Goal: Task Accomplishment & Management: Manage account settings

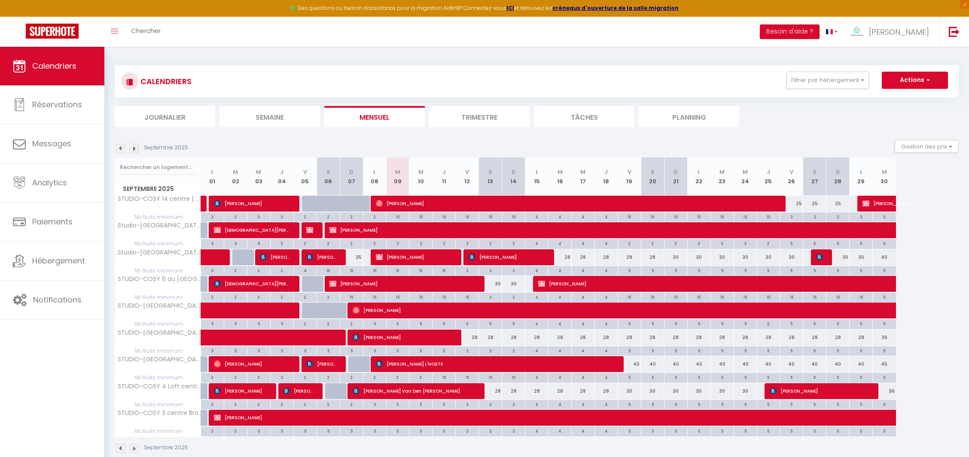
click at [319, 145] on div "Septembre 2025 Gestion des prix Nb Nuits minimum Règles Disponibilité" at bounding box center [537, 149] width 844 height 18
click at [137, 149] on img at bounding box center [133, 148] width 9 height 9
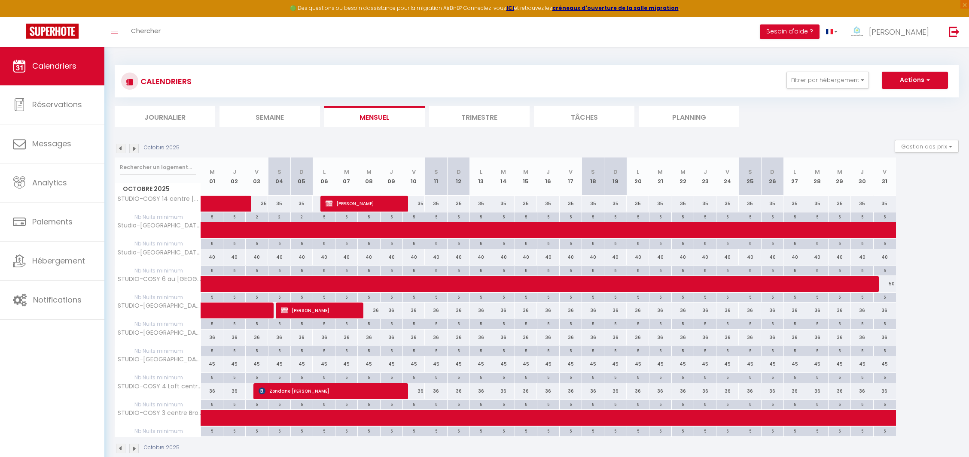
click at [137, 152] on img at bounding box center [133, 148] width 9 height 9
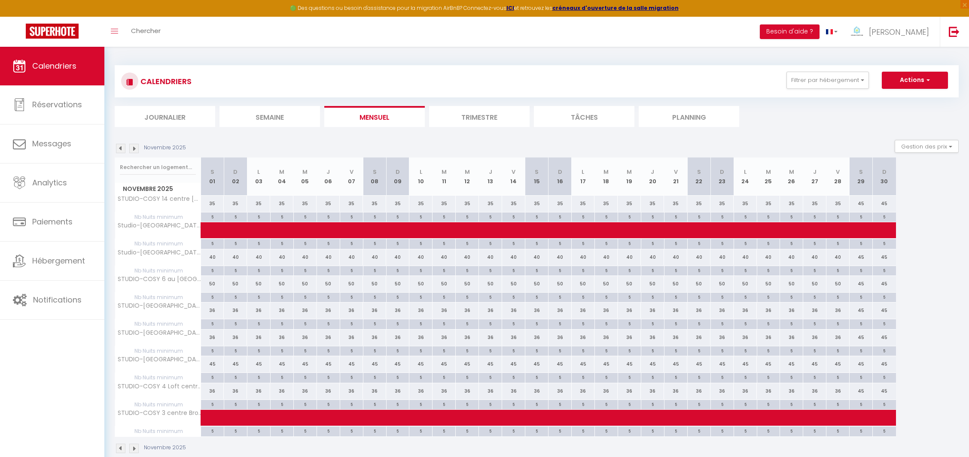
click at [122, 152] on img at bounding box center [120, 148] width 9 height 9
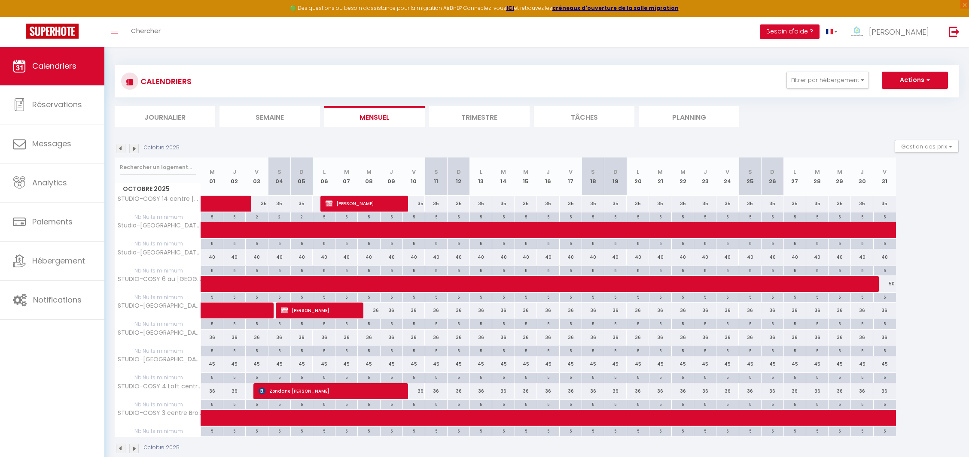
click at [134, 148] on img at bounding box center [133, 148] width 9 height 9
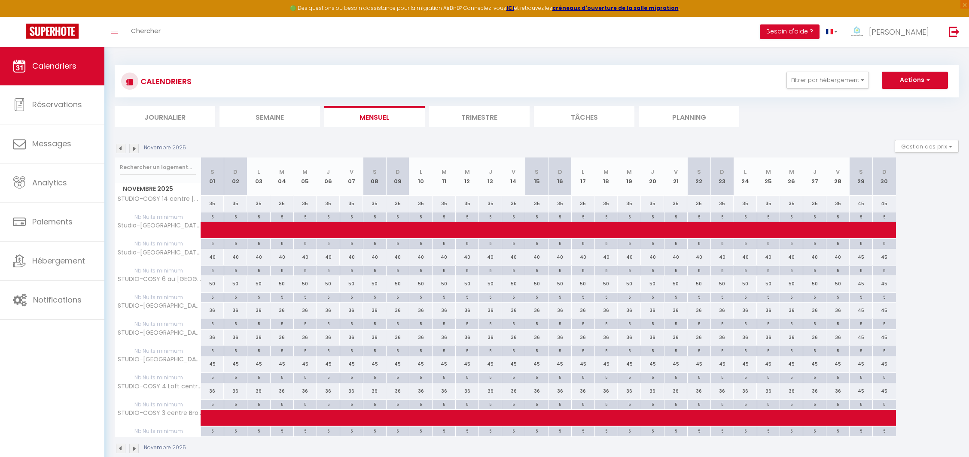
click at [117, 149] on img at bounding box center [120, 148] width 9 height 9
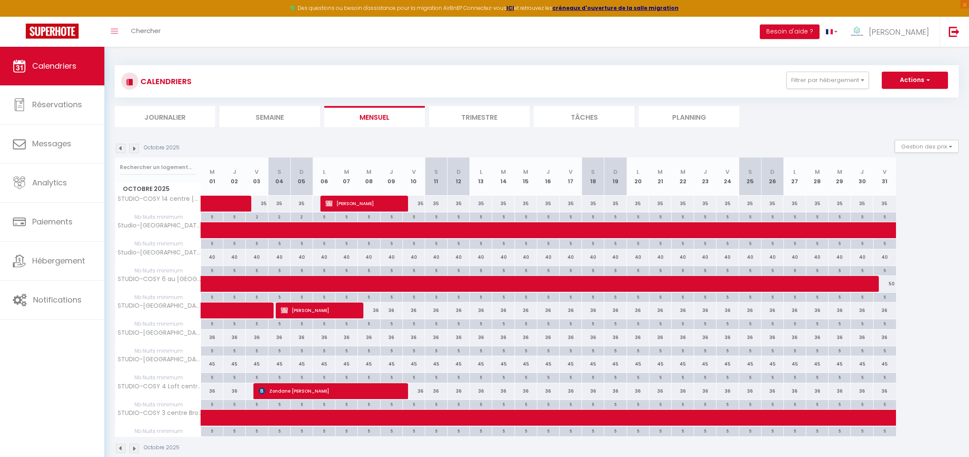
click at [122, 148] on img at bounding box center [120, 148] width 9 height 9
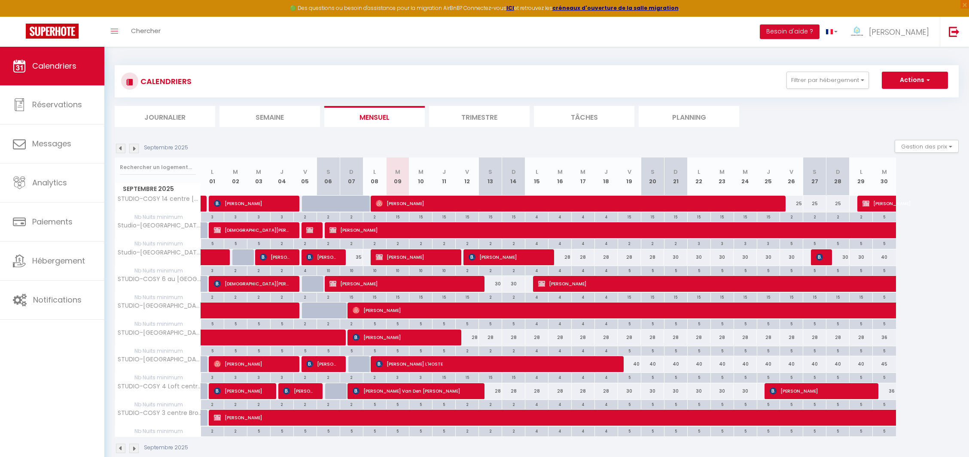
click at [213, 138] on section "Septembre 2025 Gestion des prix Nb Nuits minimum Règles Disponibilité Septembre…" at bounding box center [537, 296] width 844 height 331
click at [137, 148] on img at bounding box center [133, 148] width 9 height 9
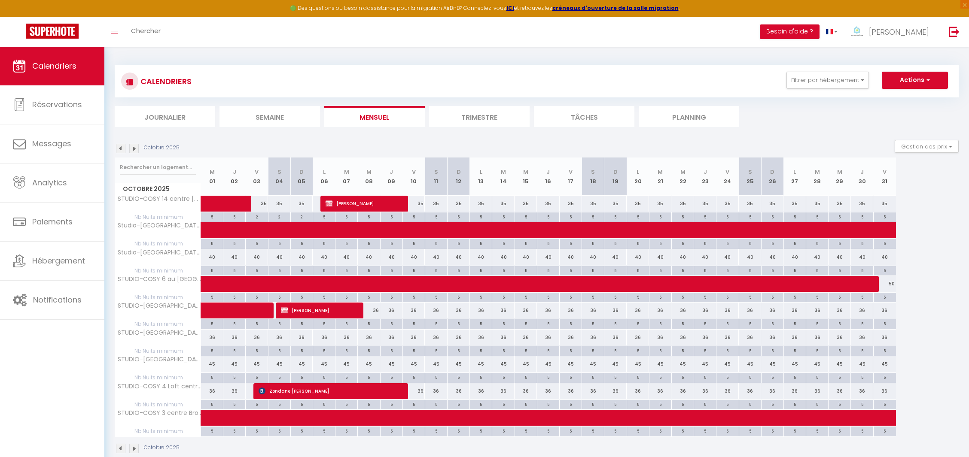
click at [198, 149] on div "Octobre 2025 Gestion des prix Nb Nuits minimum Règles Disponibilité" at bounding box center [537, 149] width 844 height 18
click at [193, 139] on section "Octobre 2025 Gestion des prix Nb Nuits minimum Règles Disponibilité Octobre 202…" at bounding box center [537, 296] width 844 height 331
click at [52, 183] on span "Analytics" at bounding box center [49, 182] width 35 height 11
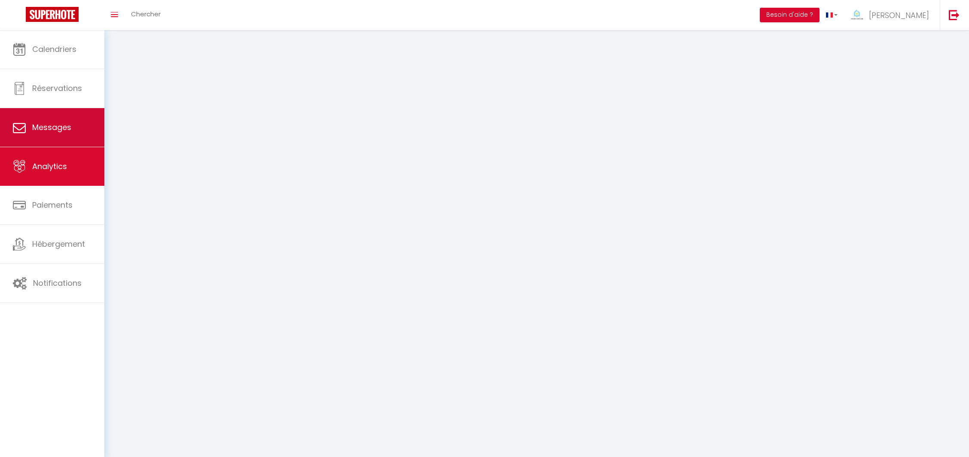
select select "2025"
select select "9"
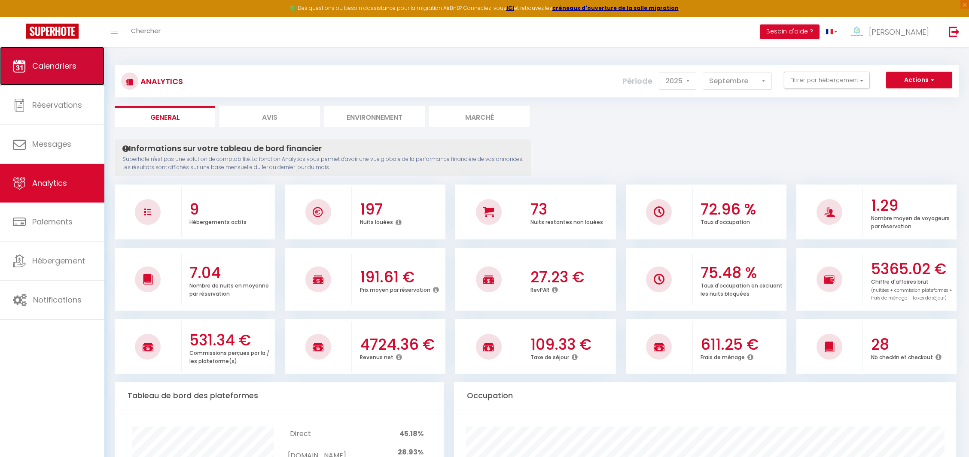
click at [50, 68] on span "Calendriers" at bounding box center [54, 66] width 44 height 11
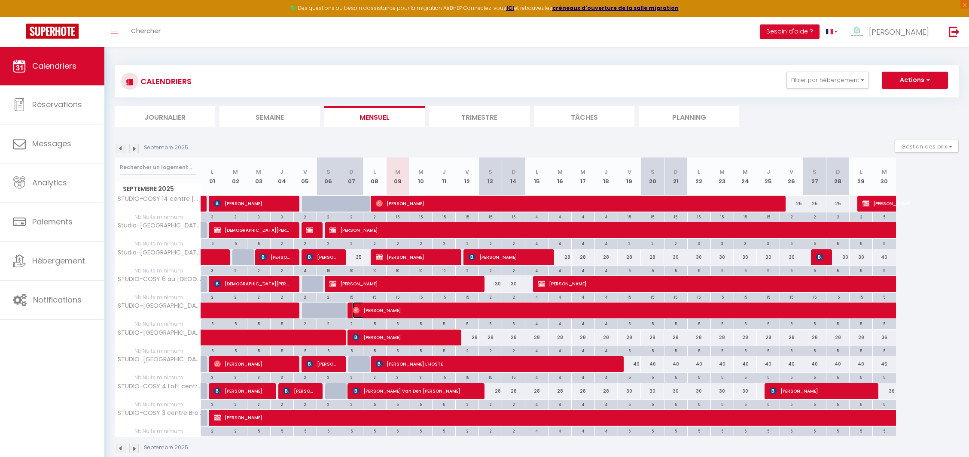
click at [371, 304] on span "[PERSON_NAME]" at bounding box center [619, 310] width 533 height 16
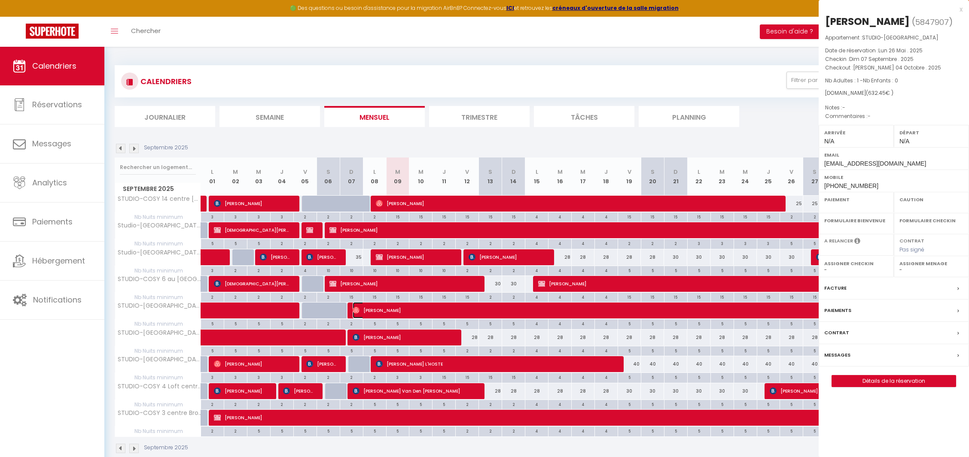
select select "OK"
select select "0"
select select "1"
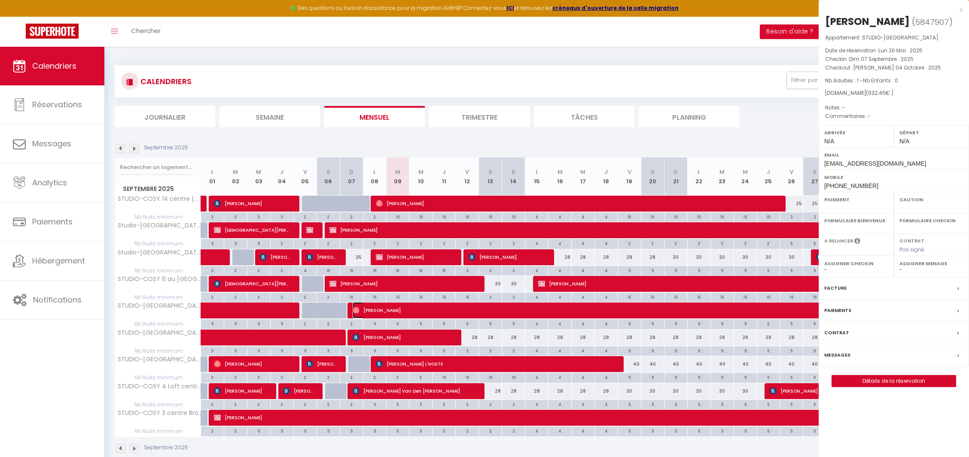
select select
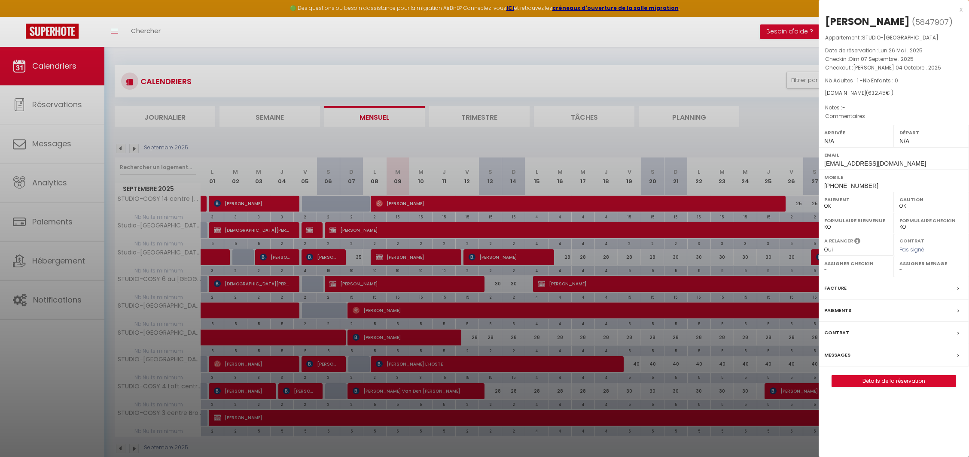
click at [371, 304] on div at bounding box center [484, 228] width 969 height 457
